Goal: Information Seeking & Learning: Find specific fact

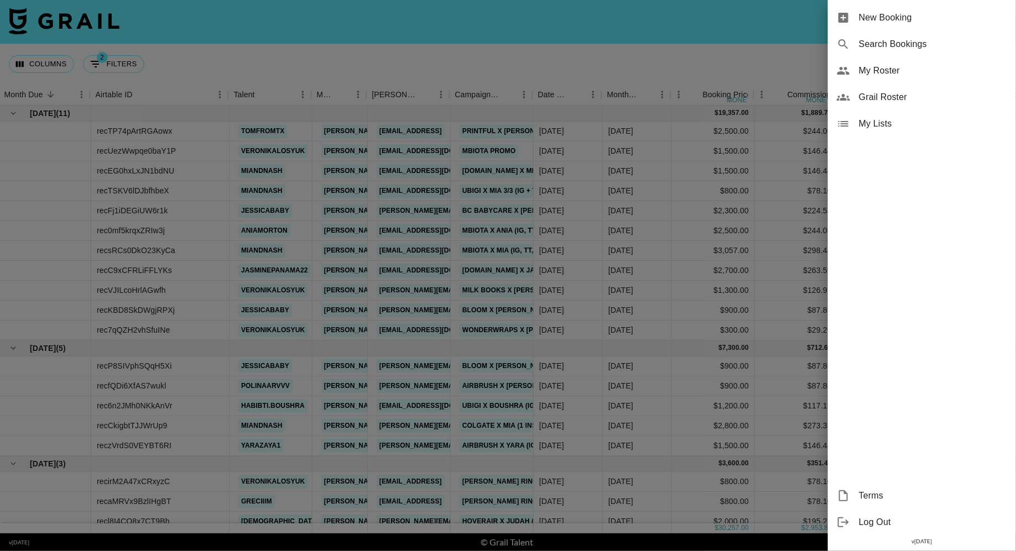
scroll to position [0, 1]
click at [911, 50] on span "Search Bookings" at bounding box center [933, 44] width 148 height 13
select select "id"
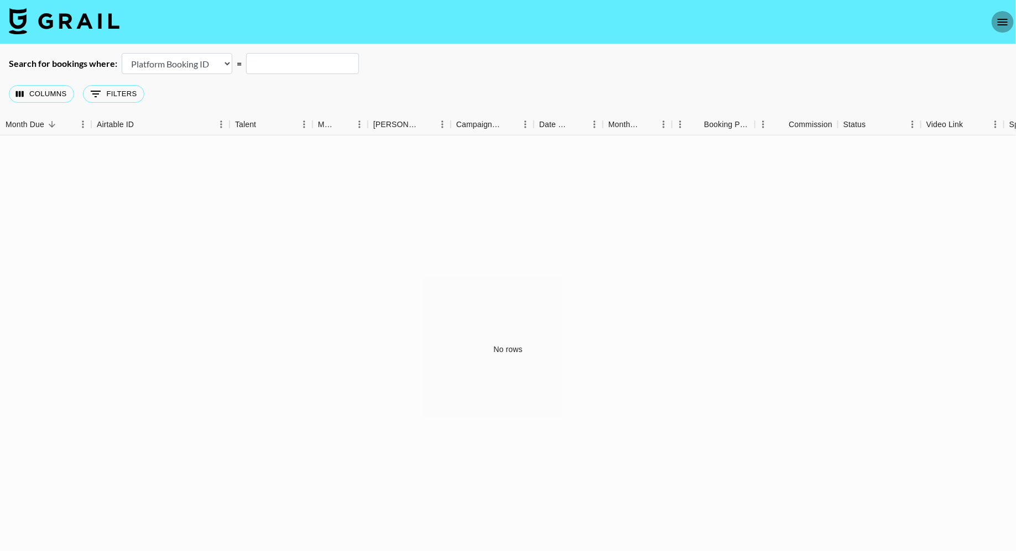
click at [1006, 20] on icon "open drawer" at bounding box center [1002, 21] width 13 height 13
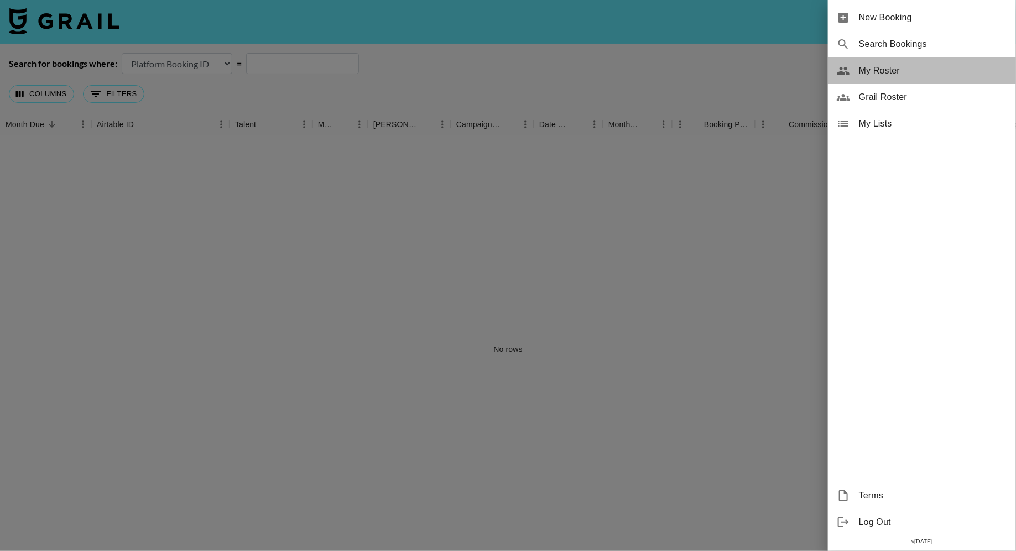
click at [911, 72] on span "My Roster" at bounding box center [933, 70] width 148 height 13
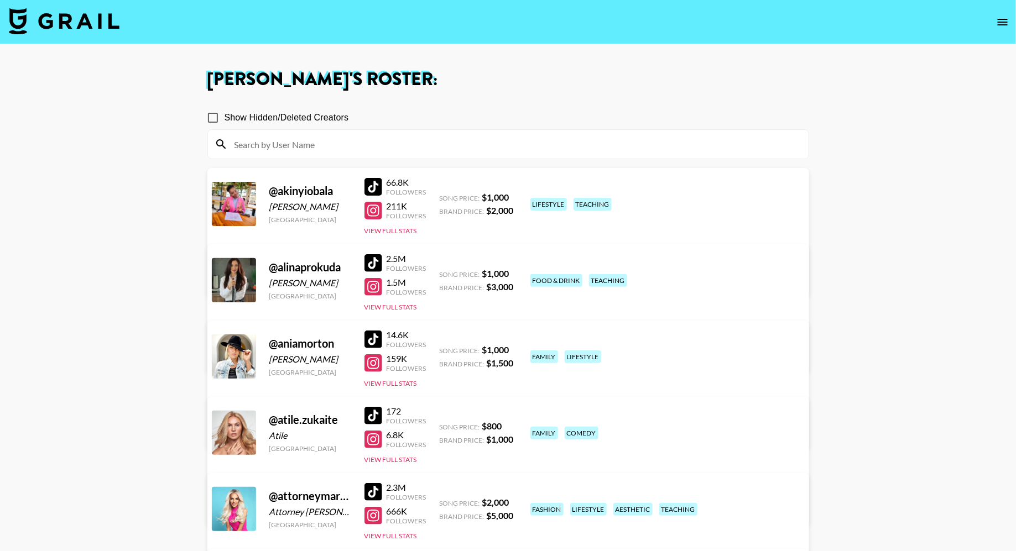
click at [999, 9] on nav at bounding box center [508, 22] width 1016 height 44
click at [999, 19] on icon "open drawer" at bounding box center [1003, 22] width 10 height 7
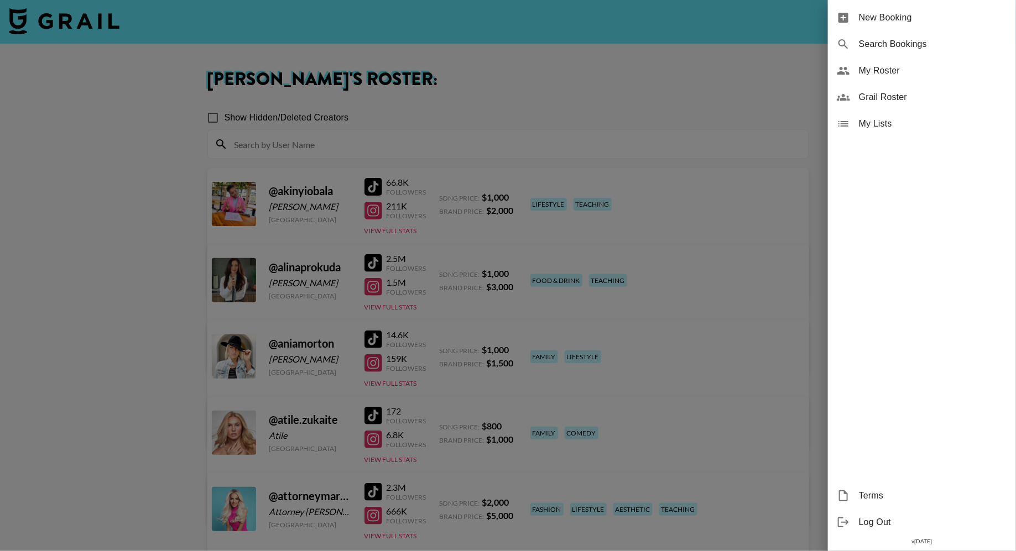
click at [897, 96] on span "Grail Roster" at bounding box center [933, 97] width 148 height 13
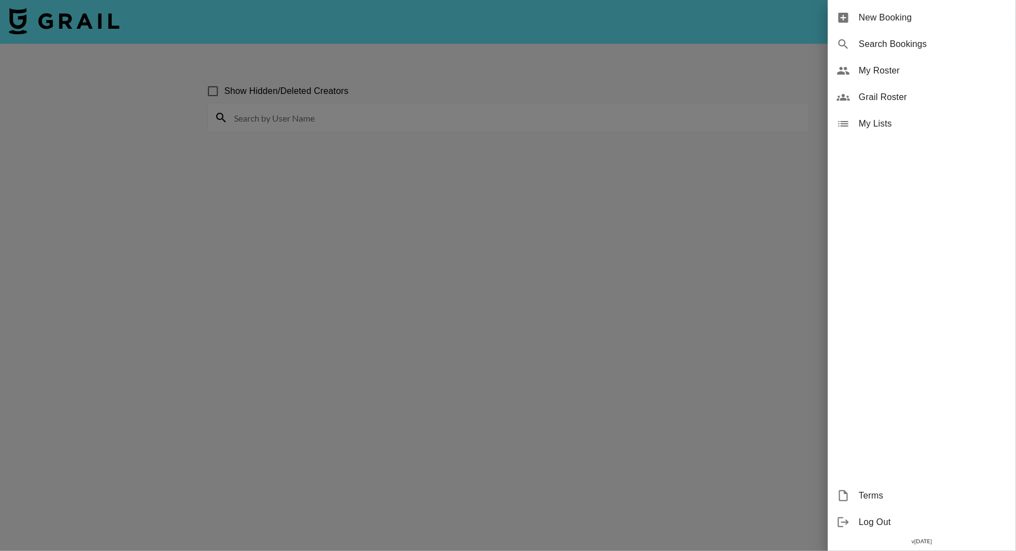
click at [307, 125] on div at bounding box center [508, 275] width 1016 height 551
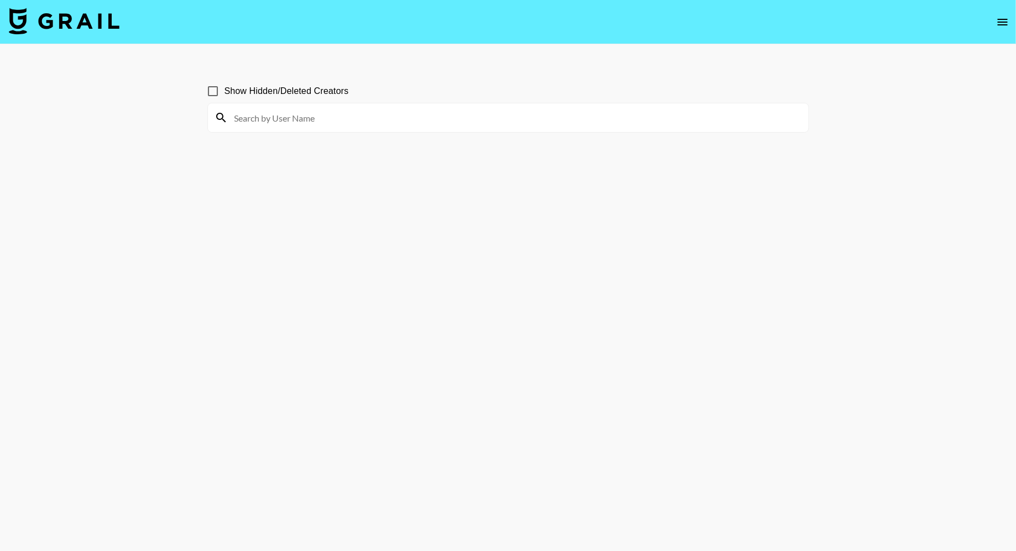
click at [307, 125] on input at bounding box center [515, 118] width 574 height 18
click at [295, 121] on input "joyee.yangg" at bounding box center [515, 118] width 574 height 18
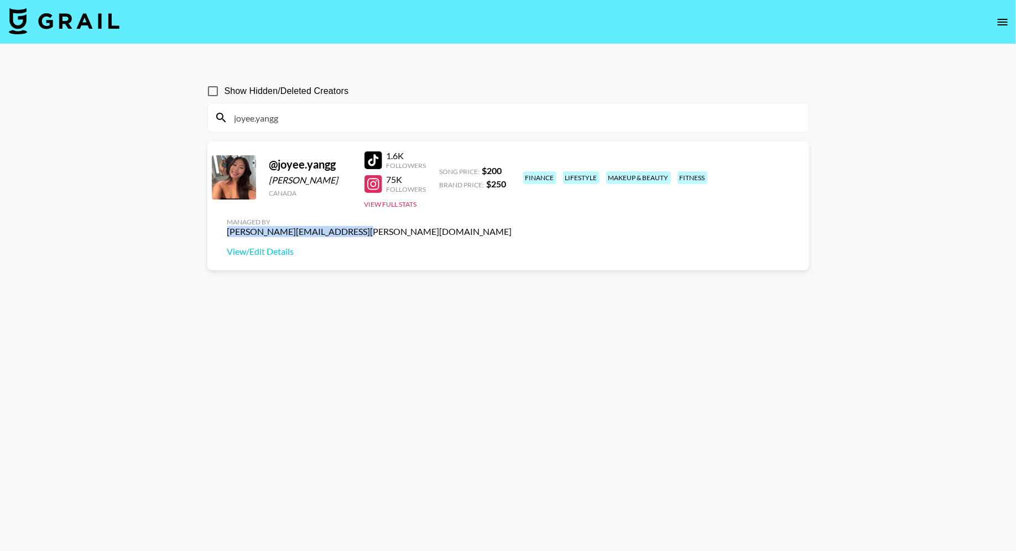
drag, startPoint x: 682, startPoint y: 174, endPoint x: 797, endPoint y: 176, distance: 114.5
click at [521, 209] on div "Managed By [PERSON_NAME][EMAIL_ADDRESS][PERSON_NAME][DOMAIN_NAME] View/Edit Det…" at bounding box center [369, 237] width 303 height 57
click at [399, 204] on button "View Full Stats" at bounding box center [390, 204] width 53 height 8
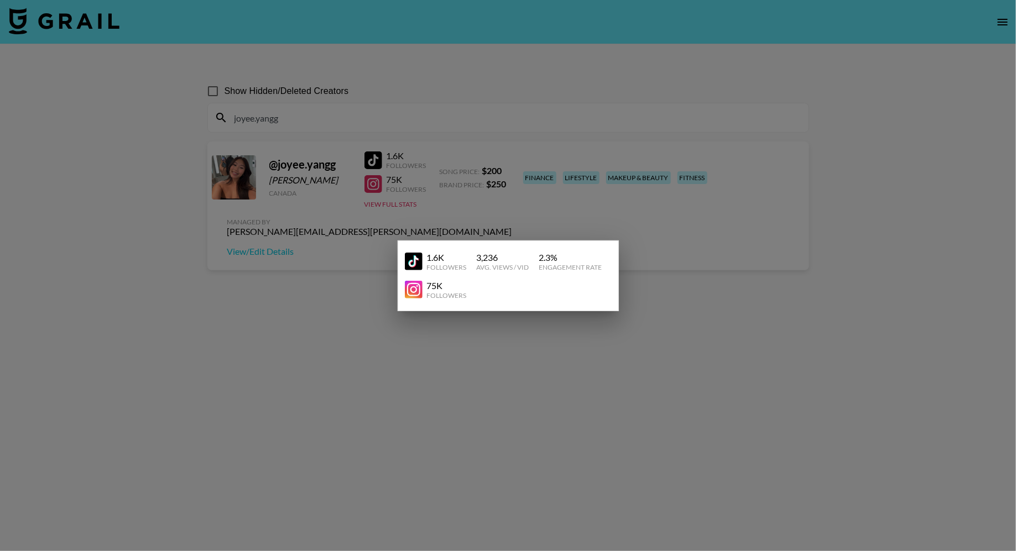
click at [313, 300] on div at bounding box center [508, 275] width 1016 height 551
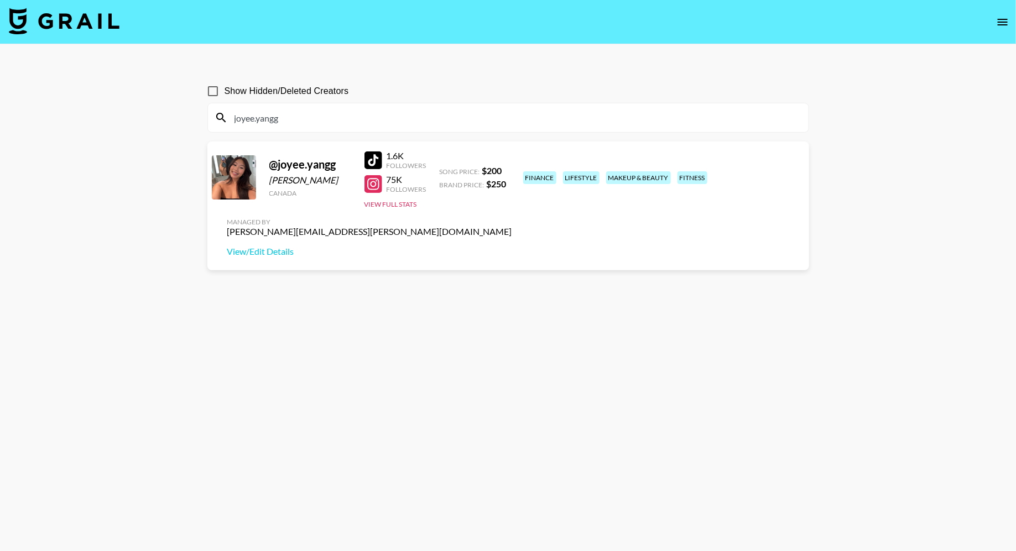
click at [341, 122] on input "joyee.yangg" at bounding box center [515, 118] width 574 height 18
click at [257, 121] on input "joyee.yangg" at bounding box center [515, 118] width 574 height 18
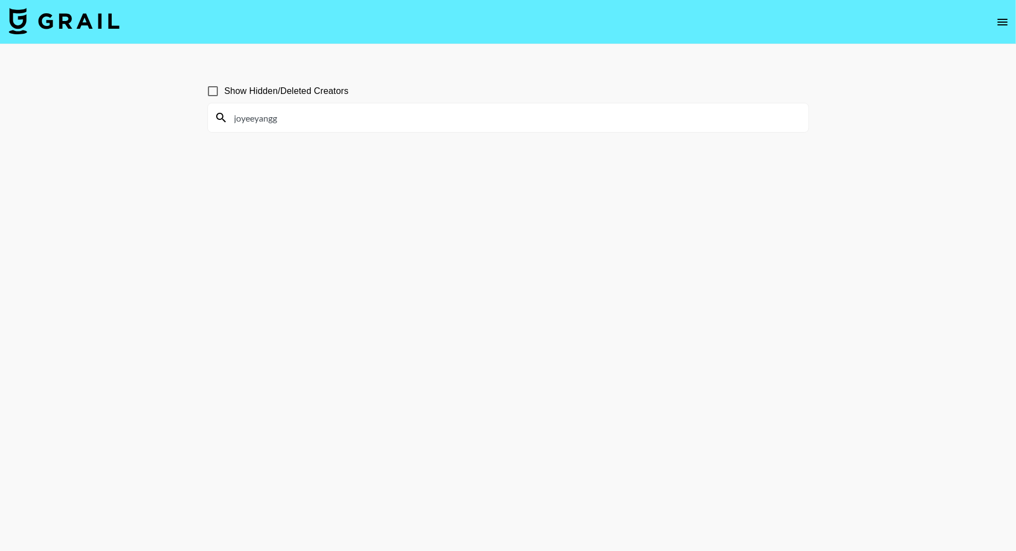
click at [320, 121] on input "joyeeyangg" at bounding box center [515, 118] width 574 height 18
click at [255, 123] on input "joyeeyangg" at bounding box center [515, 118] width 574 height 18
click at [255, 121] on input "joyeeyangg" at bounding box center [515, 118] width 574 height 18
click at [310, 118] on input "joyeeeyangg" at bounding box center [515, 118] width 574 height 18
click at [258, 119] on input "joyeeeyangg" at bounding box center [515, 118] width 574 height 18
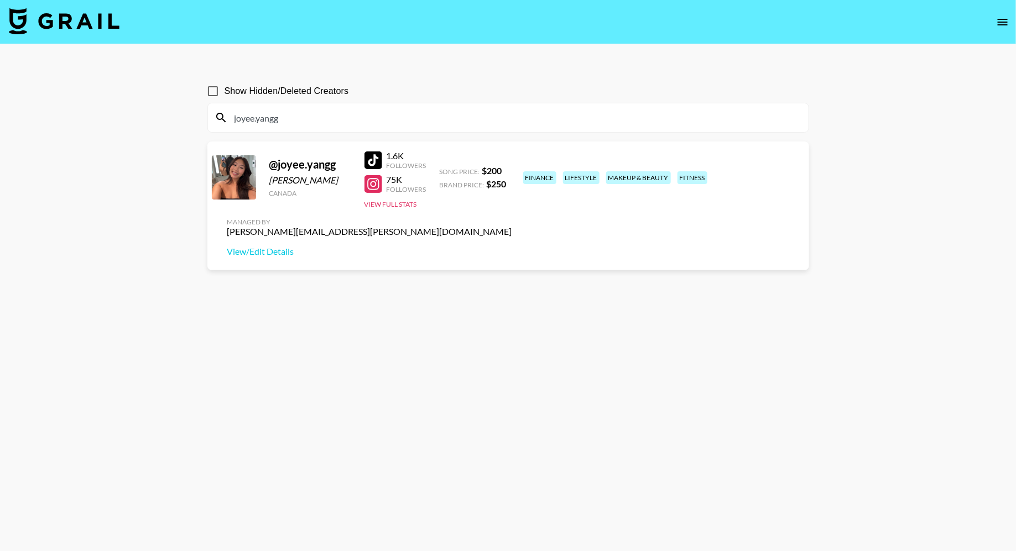
click at [278, 117] on input "joyee.yangg" at bounding box center [515, 118] width 574 height 18
type input "joyee.yangg"
click at [97, 31] on img at bounding box center [64, 21] width 111 height 27
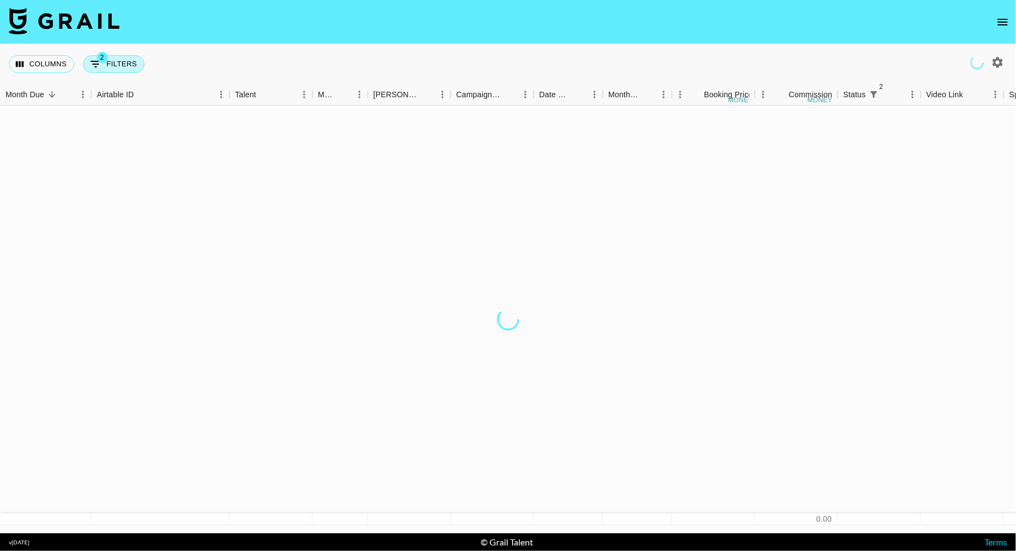
click at [125, 68] on button "2 Filters" at bounding box center [113, 64] width 61 height 18
select select "status"
select select "isNotAnyOf"
select select "status"
select select "not"
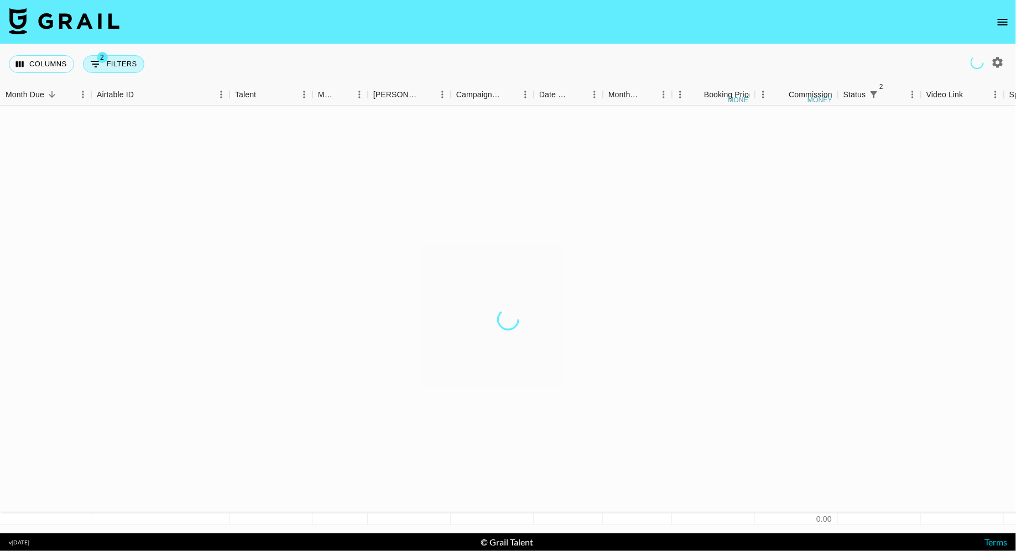
select select "approved"
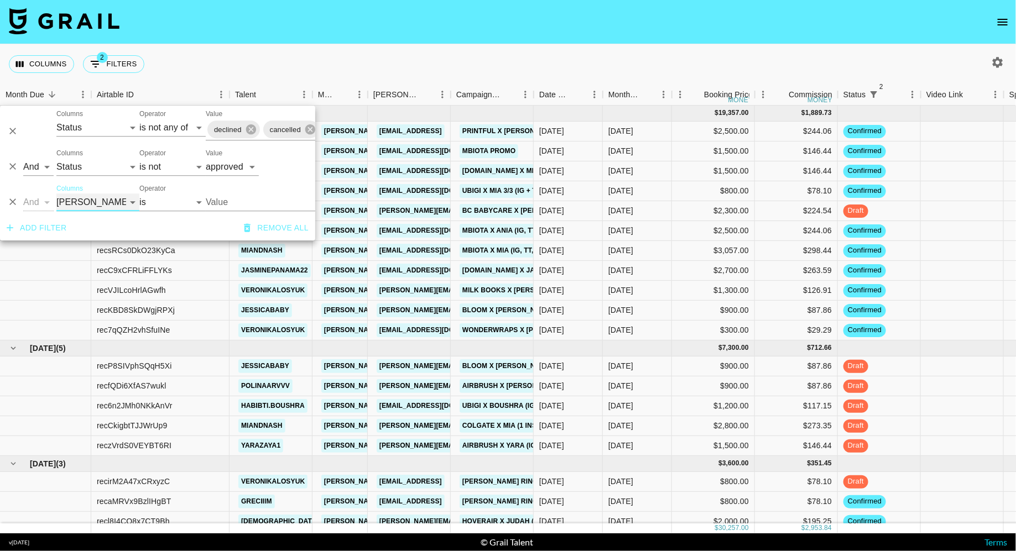
click at [75, 206] on select "Grail Platform ID Airtable ID Talent Manager Client [PERSON_NAME] Campaign (Typ…" at bounding box center [97, 203] width 83 height 18
select select "talentName"
click at [56, 194] on select "Grail Platform ID Airtable ID Talent Manager Client [PERSON_NAME] Campaign (Typ…" at bounding box center [97, 203] width 83 height 18
select select "contains"
click at [239, 198] on input "Value" at bounding box center [258, 203] width 105 height 18
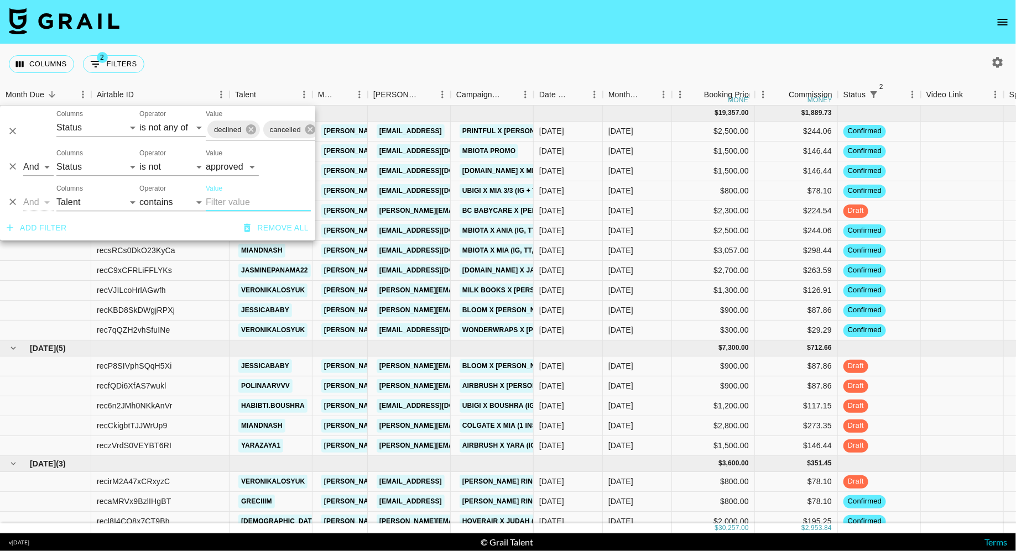
type input "ç"
paste input "joyee.yangg"
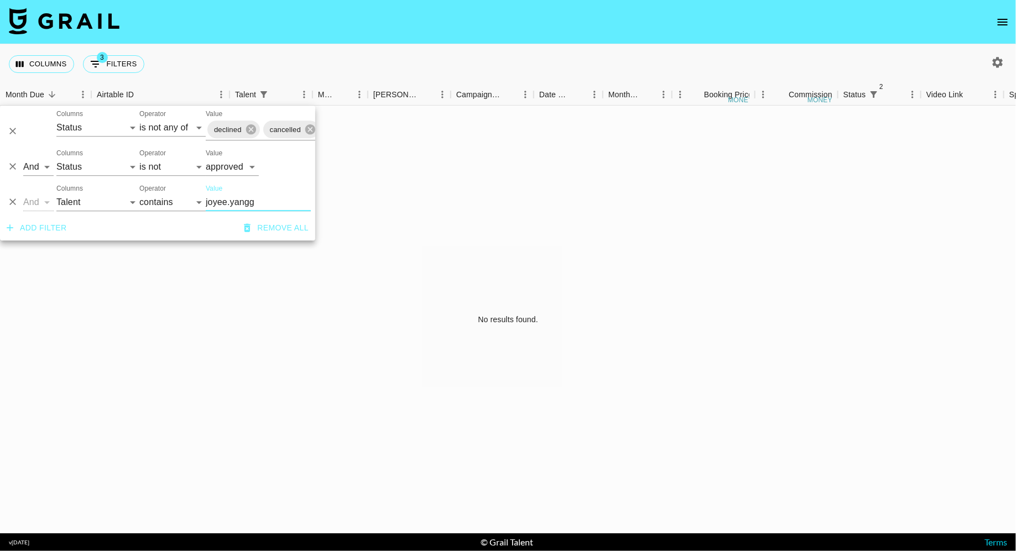
type input "joyee.yangg"
click at [1003, 56] on icon "button" at bounding box center [997, 62] width 13 height 13
select select "[DATE]"
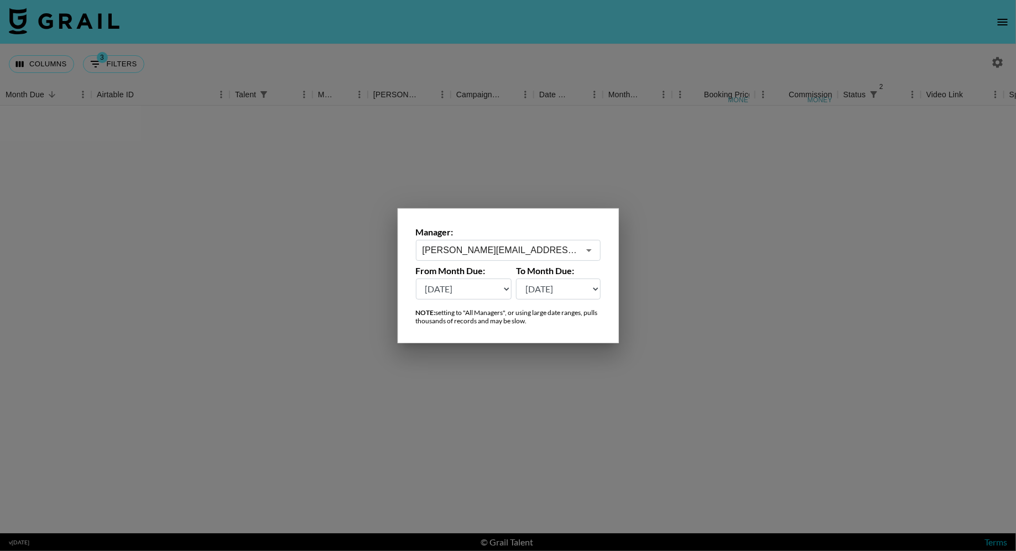
click at [499, 253] on input "[PERSON_NAME][EMAIL_ADDRESS][DOMAIN_NAME]" at bounding box center [501, 250] width 157 height 13
click at [504, 267] on li "[PERSON_NAME][EMAIL_ADDRESS][PERSON_NAME][DOMAIN_NAME]" at bounding box center [507, 279] width 185 height 29
type input "[PERSON_NAME][EMAIL_ADDRESS][PERSON_NAME][DOMAIN_NAME]"
click at [490, 292] on select "[DATE] [DATE] '[DATE] May '[DATE] Mar '[DATE] Jan '[DATE] Nov '[DATE] Sep '[DAT…" at bounding box center [464, 289] width 96 height 21
click at [487, 291] on select "[DATE] [DATE] '[DATE] May '[DATE] Mar '[DATE] Jan '[DATE] Nov '[DATE] Sep '[DAT…" at bounding box center [464, 289] width 96 height 21
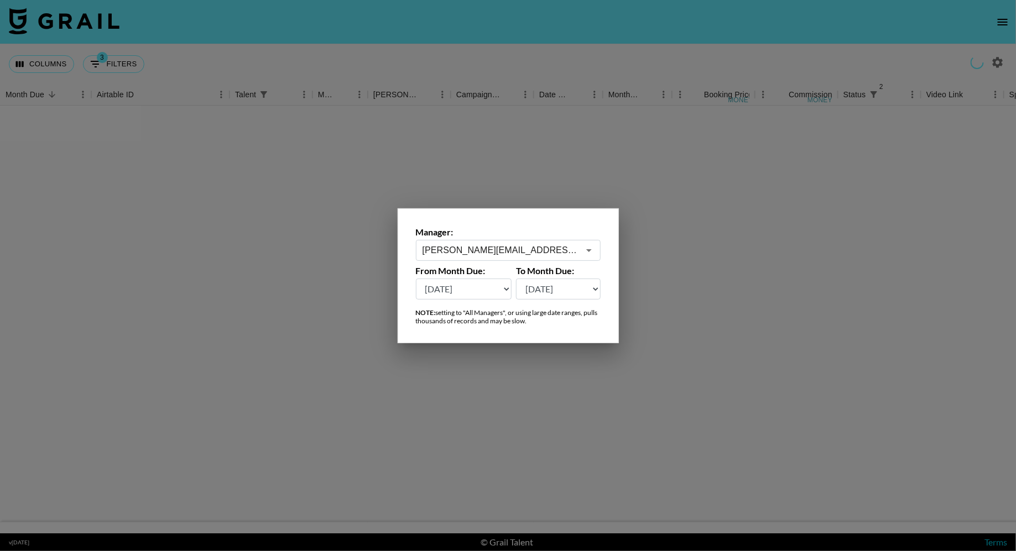
click at [506, 291] on select "[DATE] [DATE] '[DATE] May '[DATE] Mar '[DATE] Jan '[DATE] Nov '[DATE] Sep '[DAT…" at bounding box center [464, 289] width 96 height 21
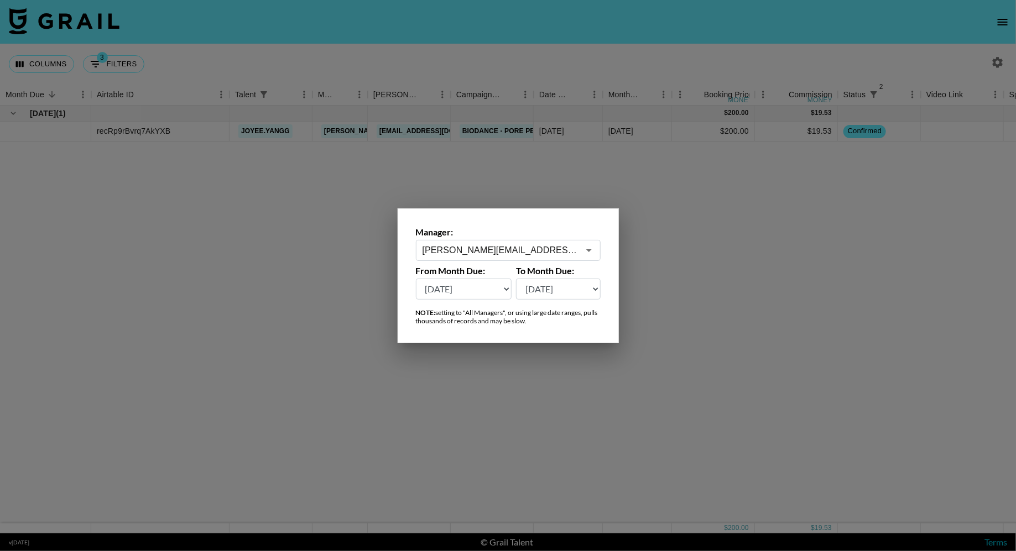
select select "[DATE]"
click at [416, 279] on select "[DATE] [DATE] '[DATE] May '[DATE] Mar '[DATE] Jan '[DATE] Nov '[DATE] Sep '[DAT…" at bounding box center [464, 289] width 96 height 21
click at [552, 372] on div at bounding box center [508, 275] width 1016 height 551
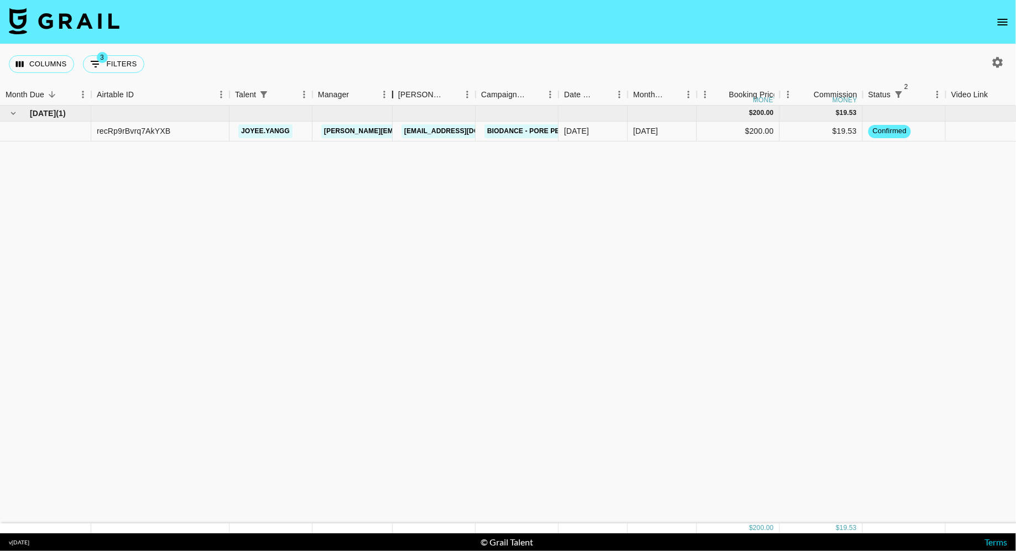
drag, startPoint x: 367, startPoint y: 97, endPoint x: 392, endPoint y: 97, distance: 24.9
click at [392, 97] on div "Manager" at bounding box center [392, 95] width 13 height 22
drag, startPoint x: 473, startPoint y: 91, endPoint x: 505, endPoint y: 91, distance: 32.6
click at [489, 91] on div "Booker" at bounding box center [482, 95] width 13 height 22
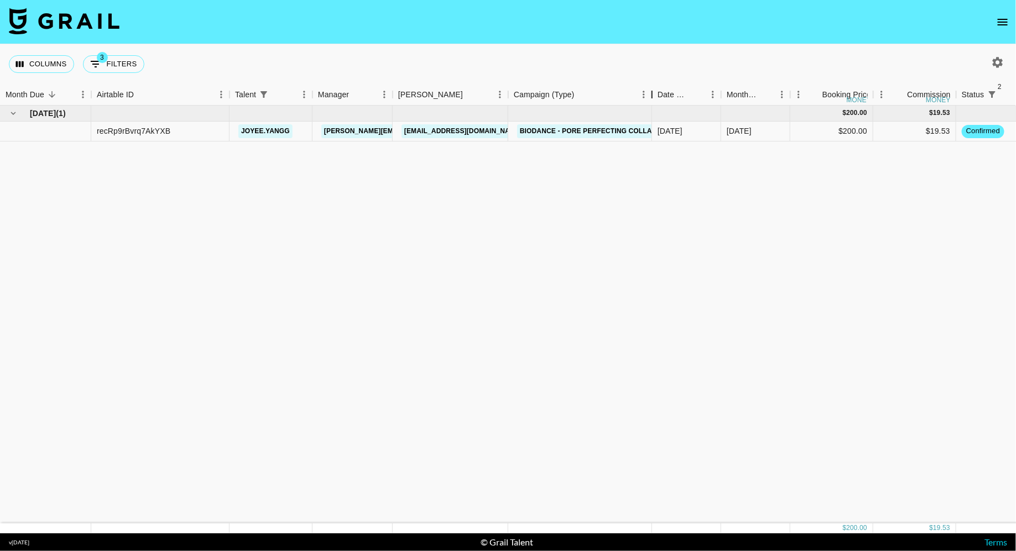
drag, startPoint x: 591, startPoint y: 92, endPoint x: 652, endPoint y: 92, distance: 60.8
click at [652, 92] on div "Campaign (Type)" at bounding box center [651, 95] width 13 height 22
drag, startPoint x: 652, startPoint y: 92, endPoint x: 707, endPoint y: 92, distance: 55.3
click at [659, 92] on div "Campaign (Type)" at bounding box center [652, 95] width 13 height 22
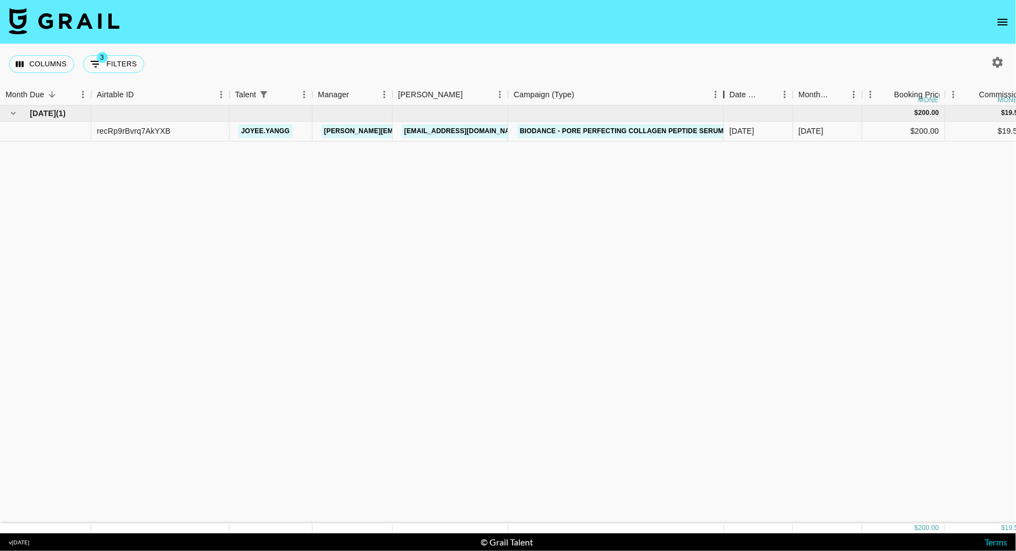
drag, startPoint x: 707, startPoint y: 92, endPoint x: 759, endPoint y: 92, distance: 51.4
click at [731, 92] on div "Campaign (Type)" at bounding box center [723, 95] width 13 height 22
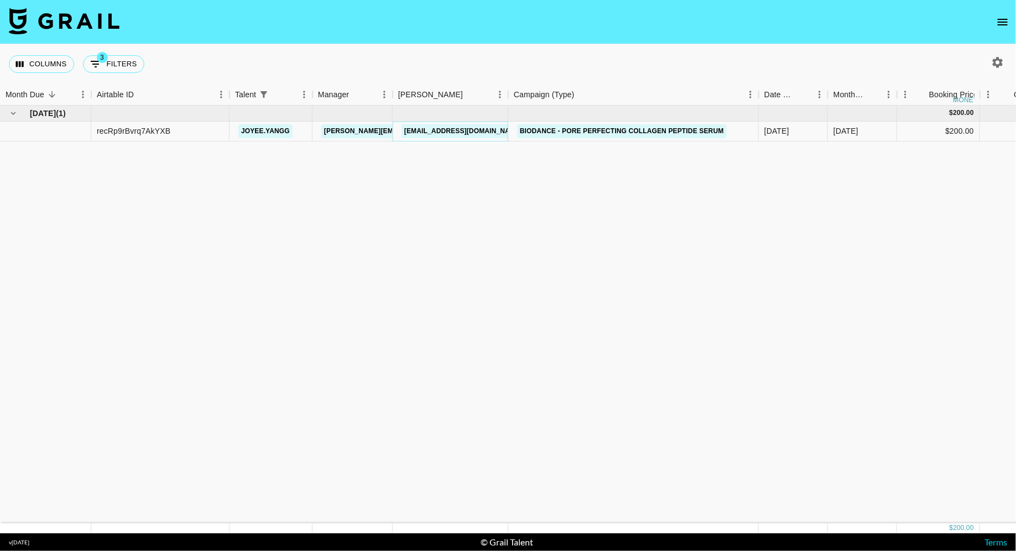
copy link "[EMAIL_ADDRESS][DOMAIN_NAME]"
drag, startPoint x: 509, startPoint y: 96, endPoint x: 546, endPoint y: 96, distance: 37.6
click at [517, 96] on div "Booker" at bounding box center [510, 95] width 13 height 22
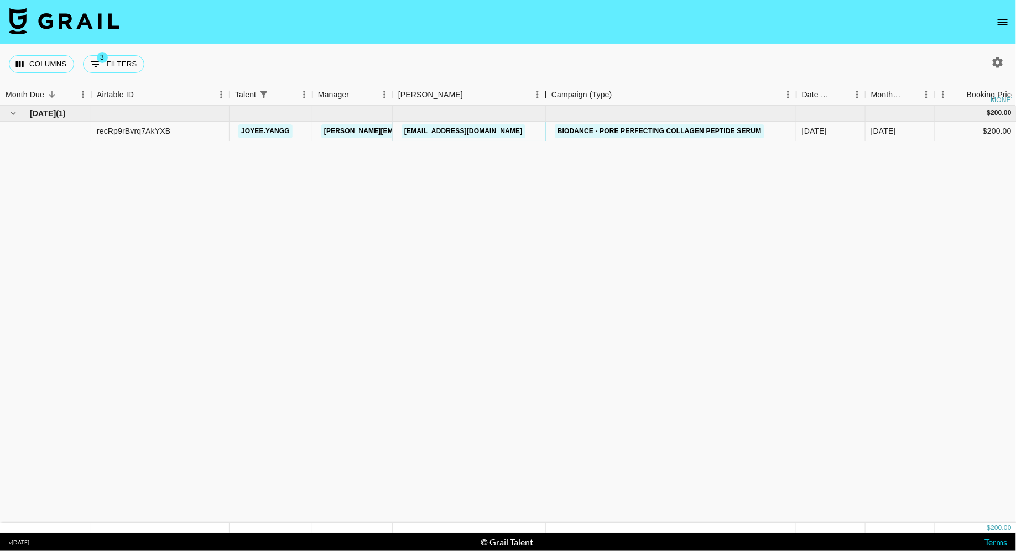
drag, startPoint x: 547, startPoint y: 99, endPoint x: 562, endPoint y: 99, distance: 14.9
click at [552, 99] on div "Booker" at bounding box center [545, 95] width 13 height 22
click at [549, 181] on div "[DATE] ( 1 ) $ 200.00 $ 19.53 recRp9rBvrq7AkYXB joyee.[PERSON_NAME] [PERSON_NAM…" at bounding box center [953, 315] width 1906 height 418
